Goal: Check status: Check status

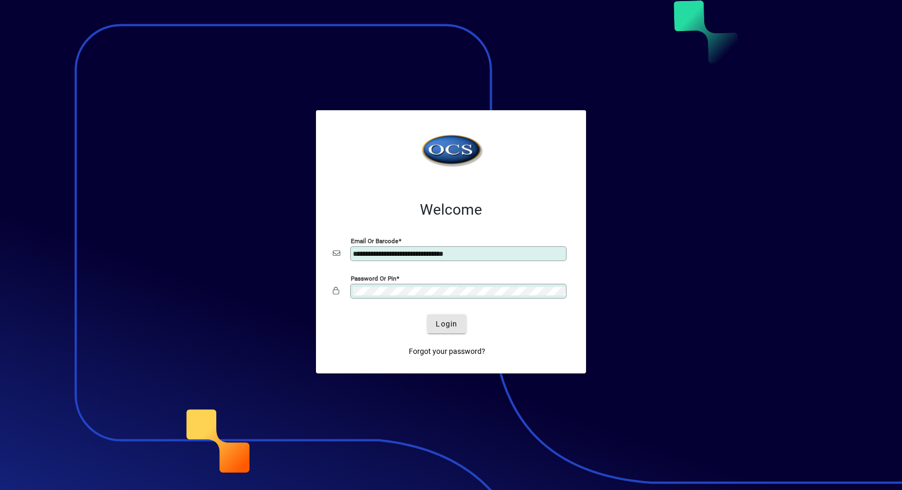
click at [444, 320] on span "Login" at bounding box center [446, 323] width 22 height 11
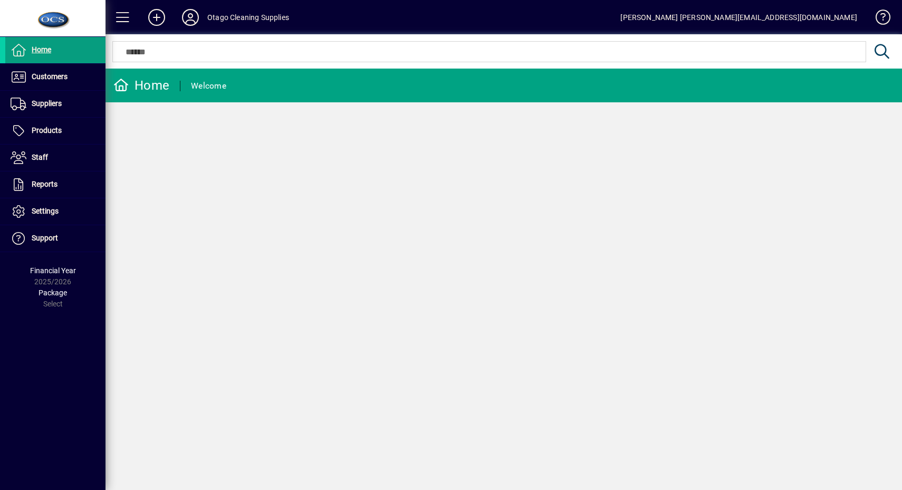
click at [65, 81] on span "Customers" at bounding box center [36, 77] width 62 height 13
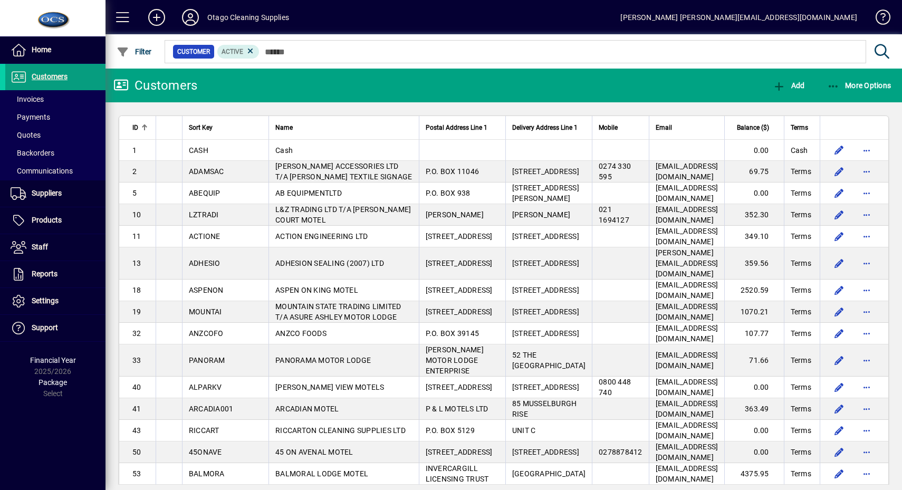
drag, startPoint x: 210, startPoint y: 348, endPoint x: 212, endPoint y: 380, distance: 31.7
drag, startPoint x: 212, startPoint y: 380, endPoint x: 161, endPoint y: 352, distance: 58.5
click at [162, 360] on td at bounding box center [169, 360] width 26 height 32
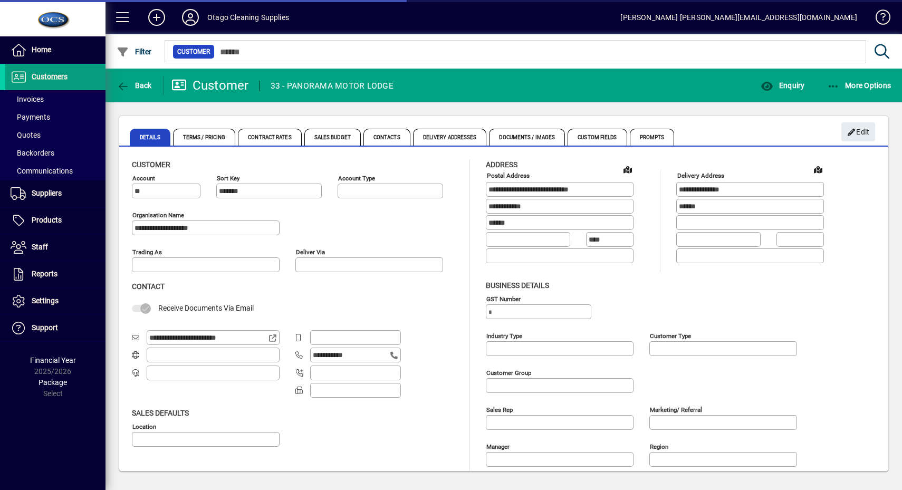
type input "**********"
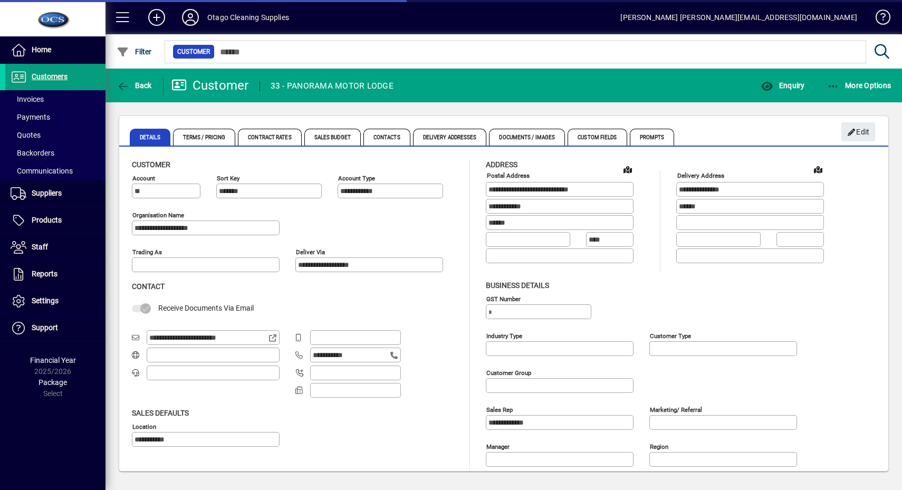
type input "**********"
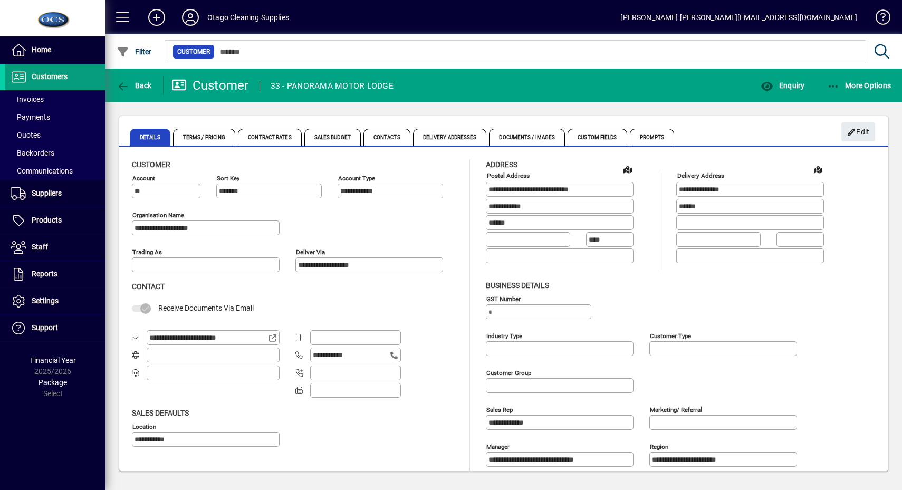
click at [122, 84] on icon "button" at bounding box center [123, 86] width 13 height 11
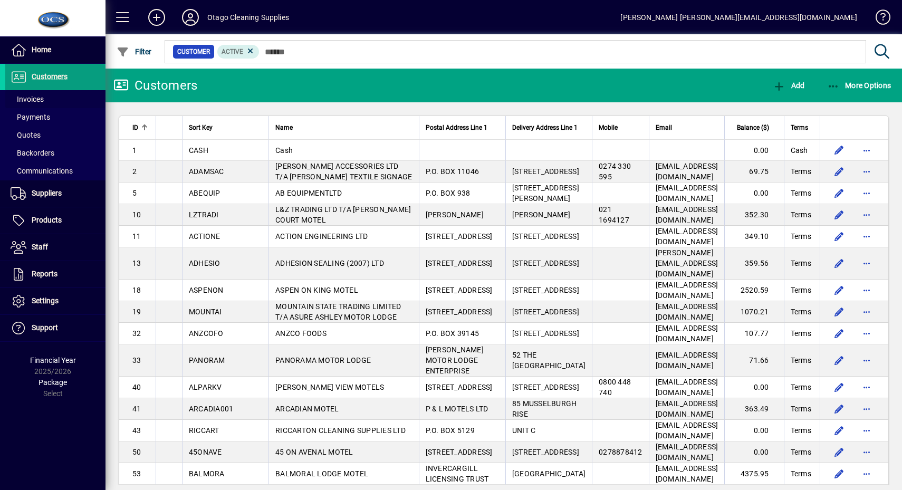
click at [66, 100] on span at bounding box center [55, 98] width 100 height 25
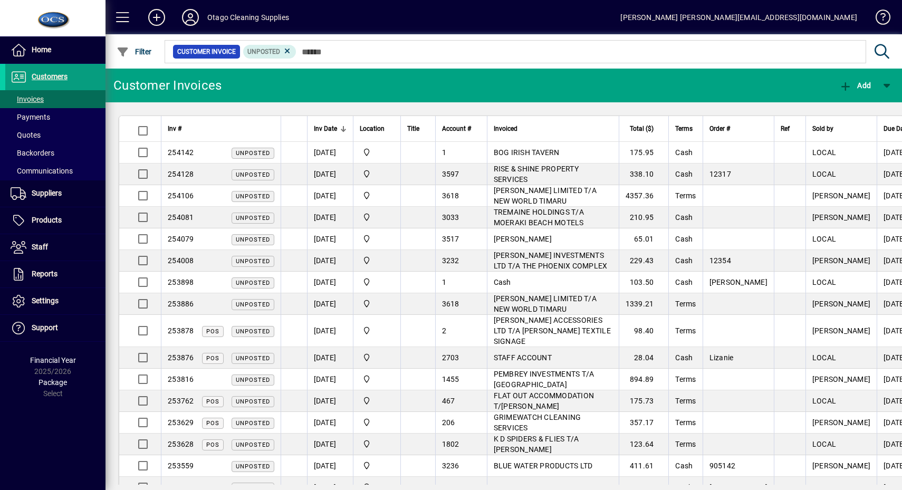
click at [288, 52] on icon at bounding box center [287, 50] width 9 height 9
click at [147, 49] on span "Filter" at bounding box center [134, 51] width 35 height 8
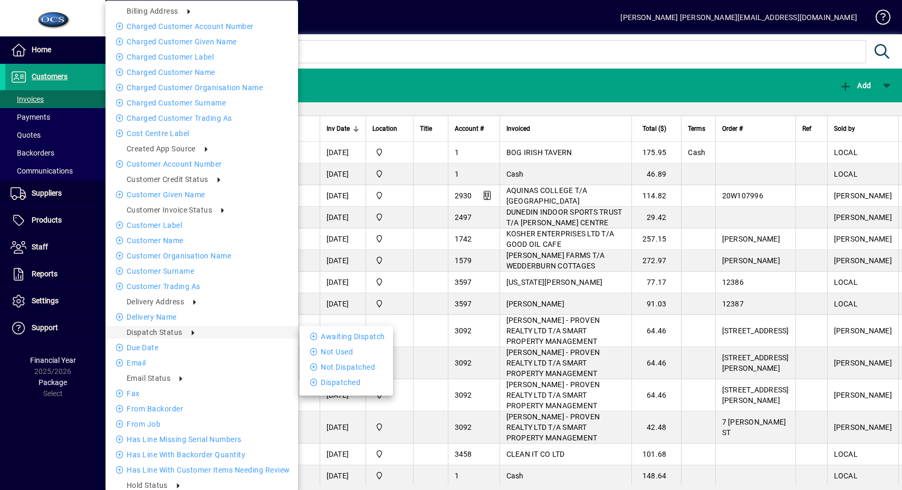
click at [323, 338] on li "Awaiting Dispatch" at bounding box center [345, 336] width 93 height 13
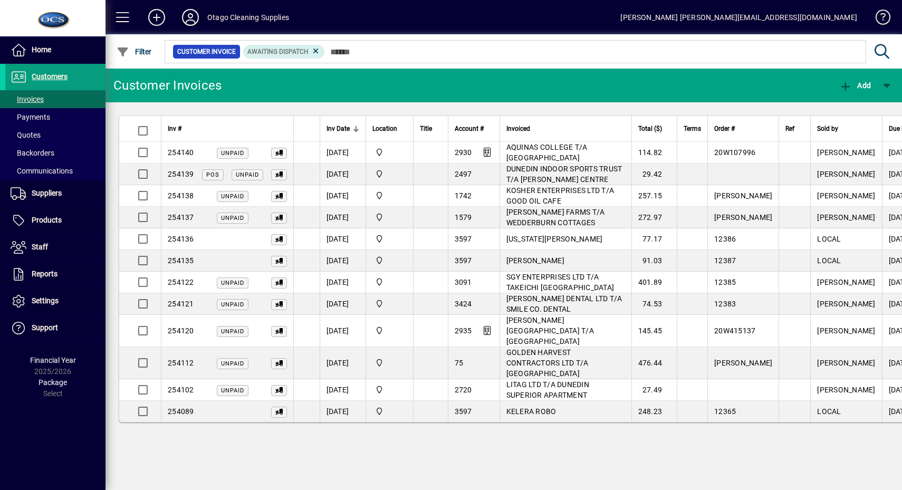
click at [118, 21] on span at bounding box center [122, 17] width 25 height 25
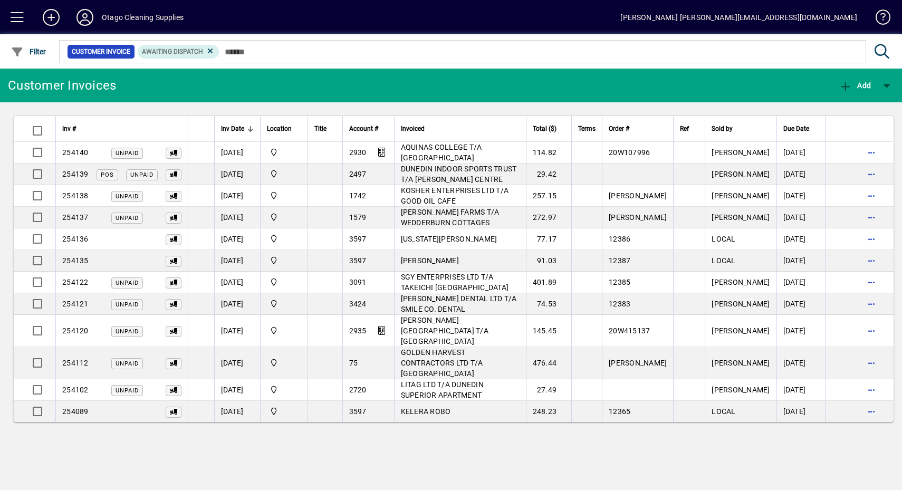
click at [865, 350] on span "button" at bounding box center [871, 362] width 25 height 25
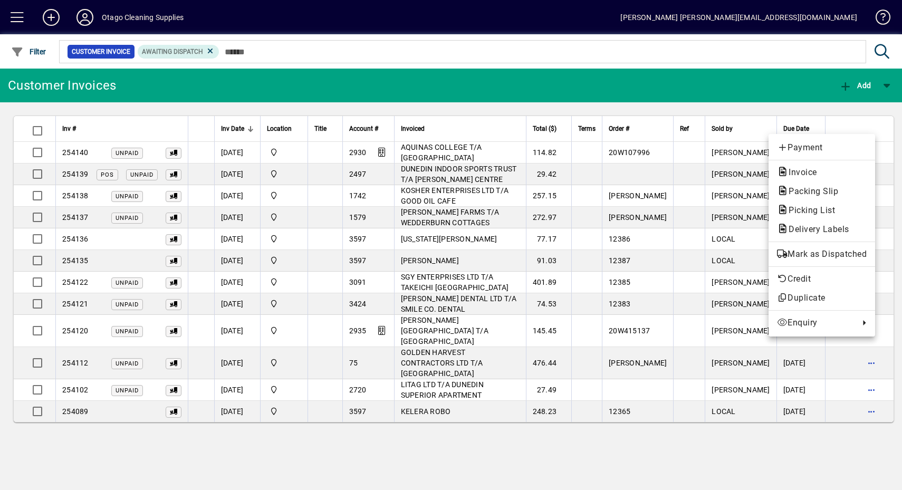
click at [828, 410] on div at bounding box center [451, 245] width 902 height 490
